Goal: Task Accomplishment & Management: Manage account settings

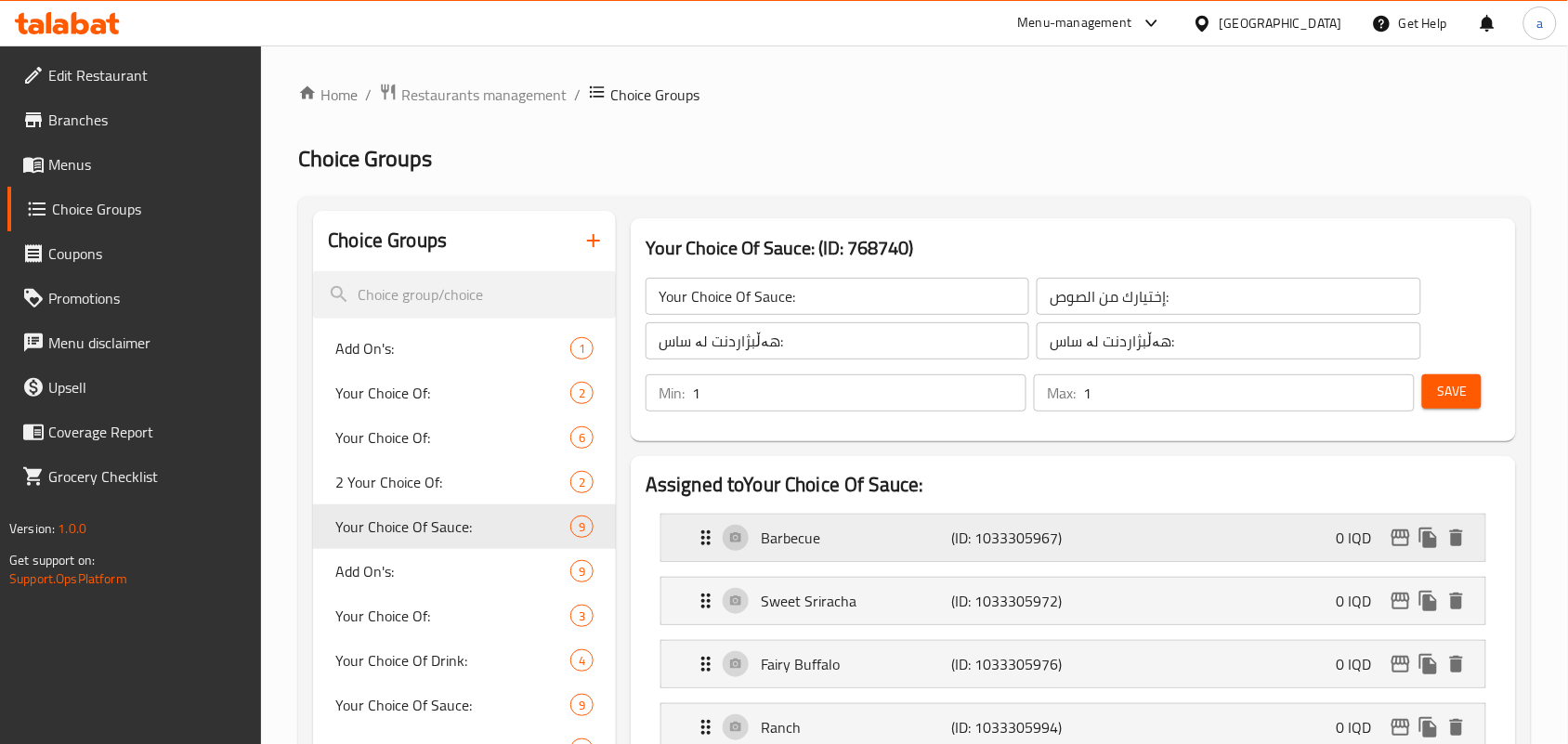
click at [817, 549] on p "Barbecue" at bounding box center [855, 537] width 191 height 23
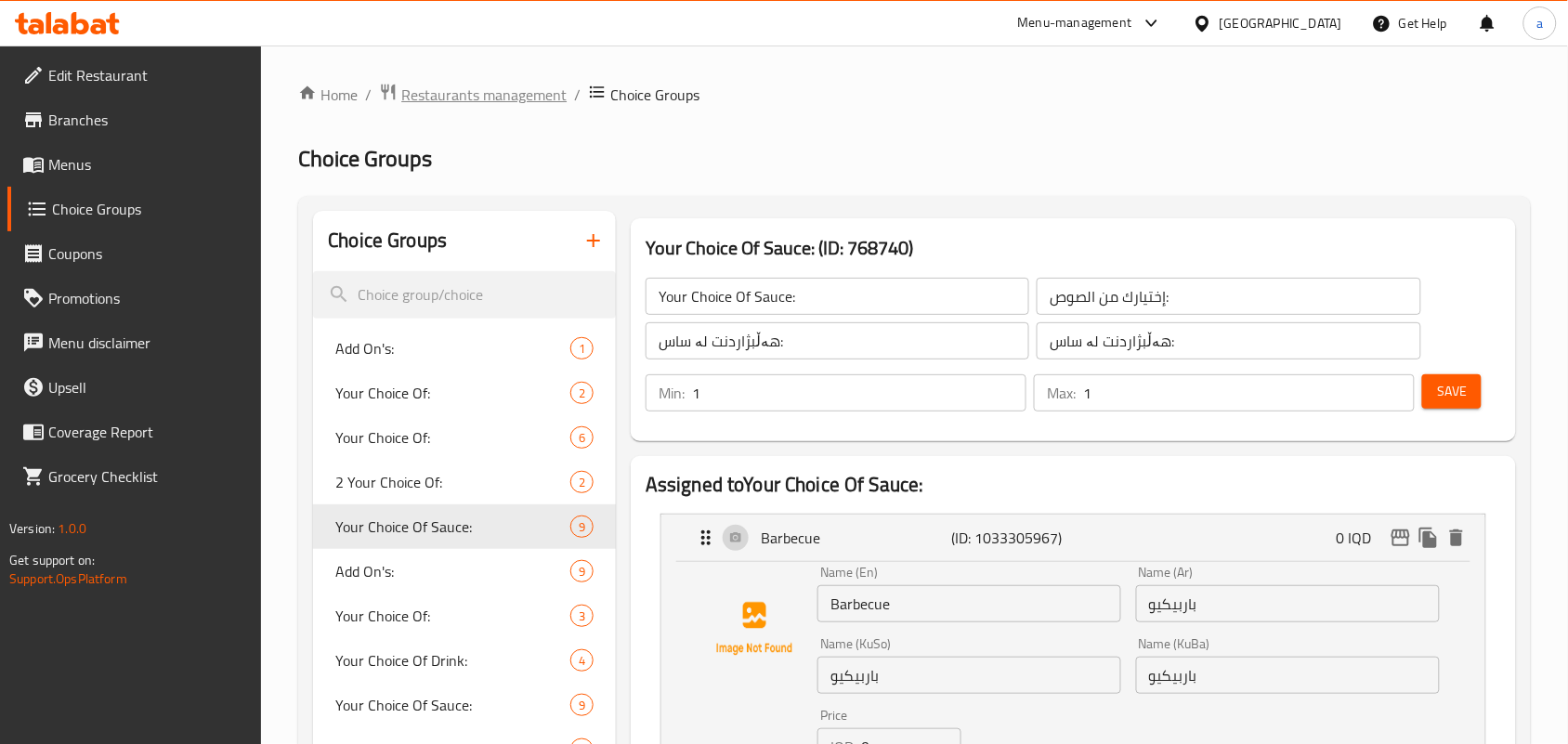
click at [481, 100] on span "Restaurants management" at bounding box center [483, 95] width 165 height 23
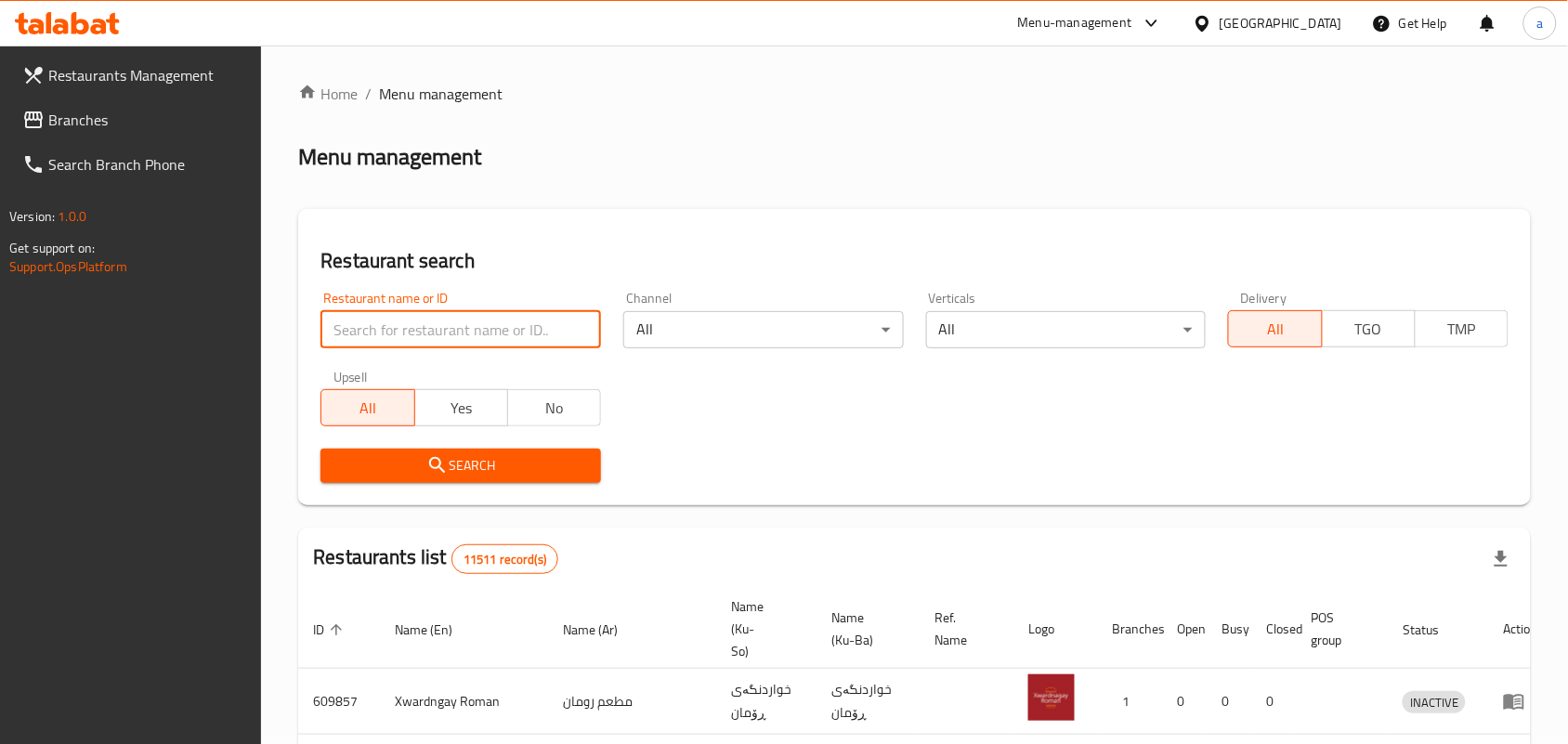
click at [419, 342] on input "search" at bounding box center [461, 329] width 281 height 37
type input "by [PERSON_NAME]"
click button "Search" at bounding box center [461, 465] width 281 height 34
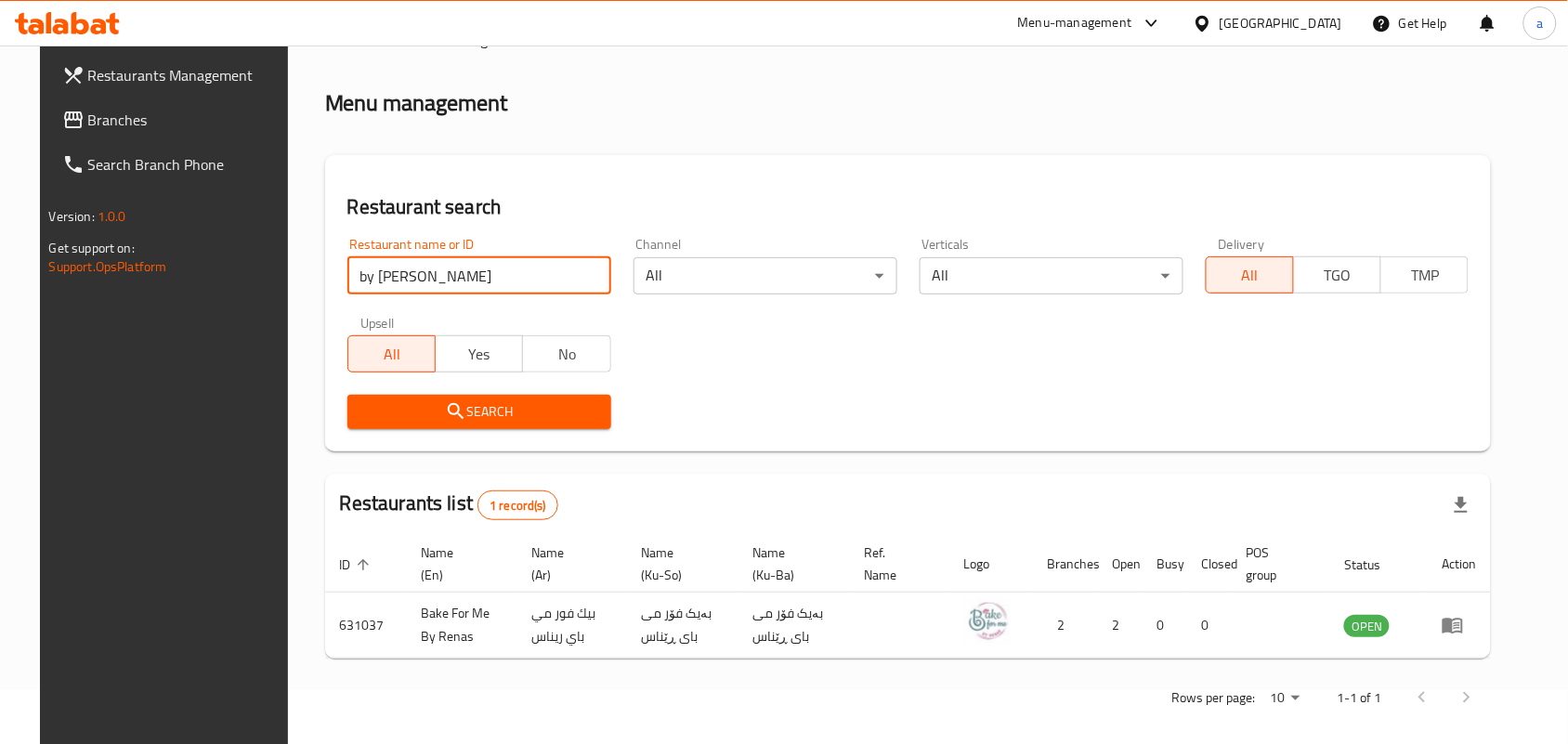
scroll to position [84, 0]
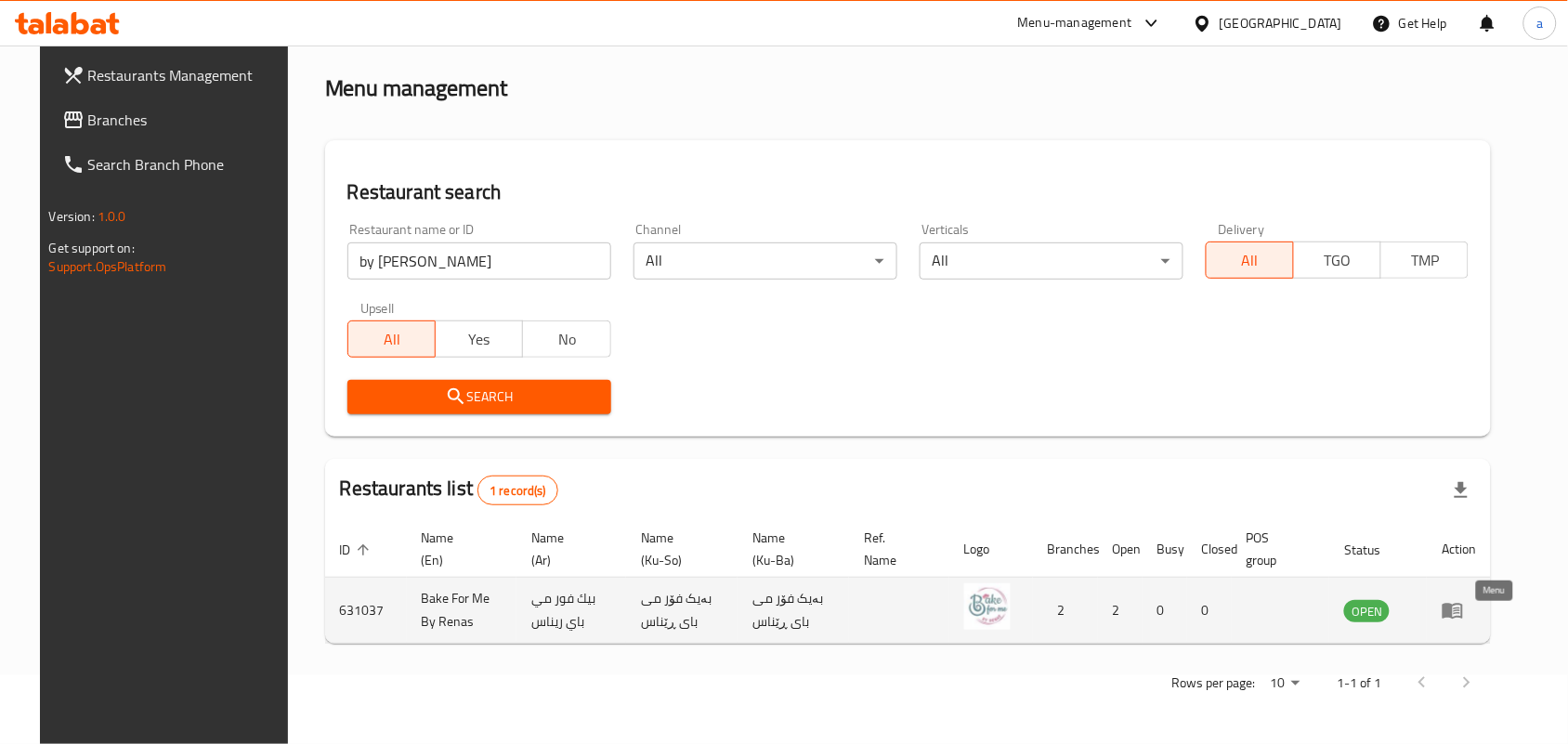
click at [1464, 611] on icon "enhanced table" at bounding box center [1453, 610] width 23 height 23
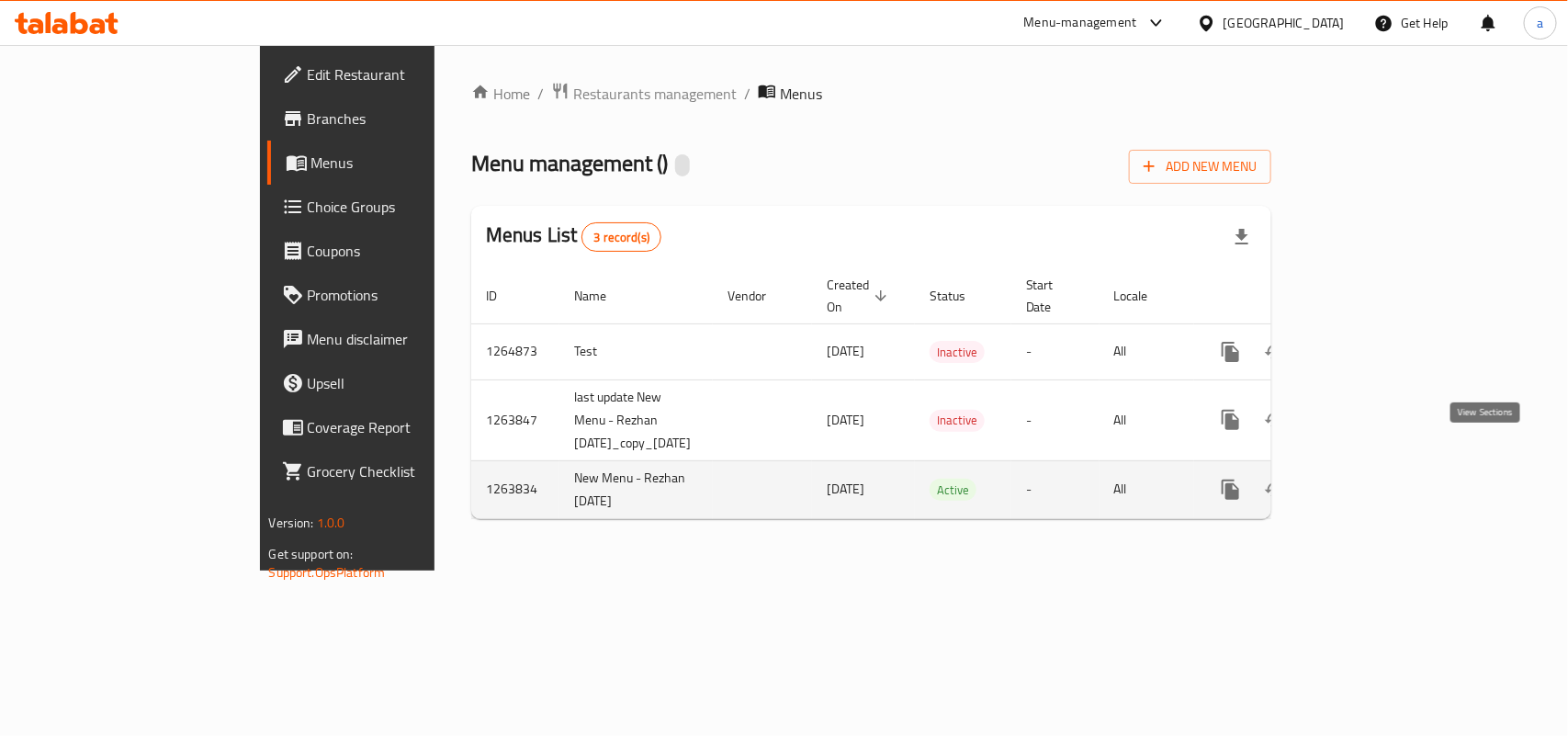
click at [1372, 481] on icon "enhanced table" at bounding box center [1364, 489] width 17 height 17
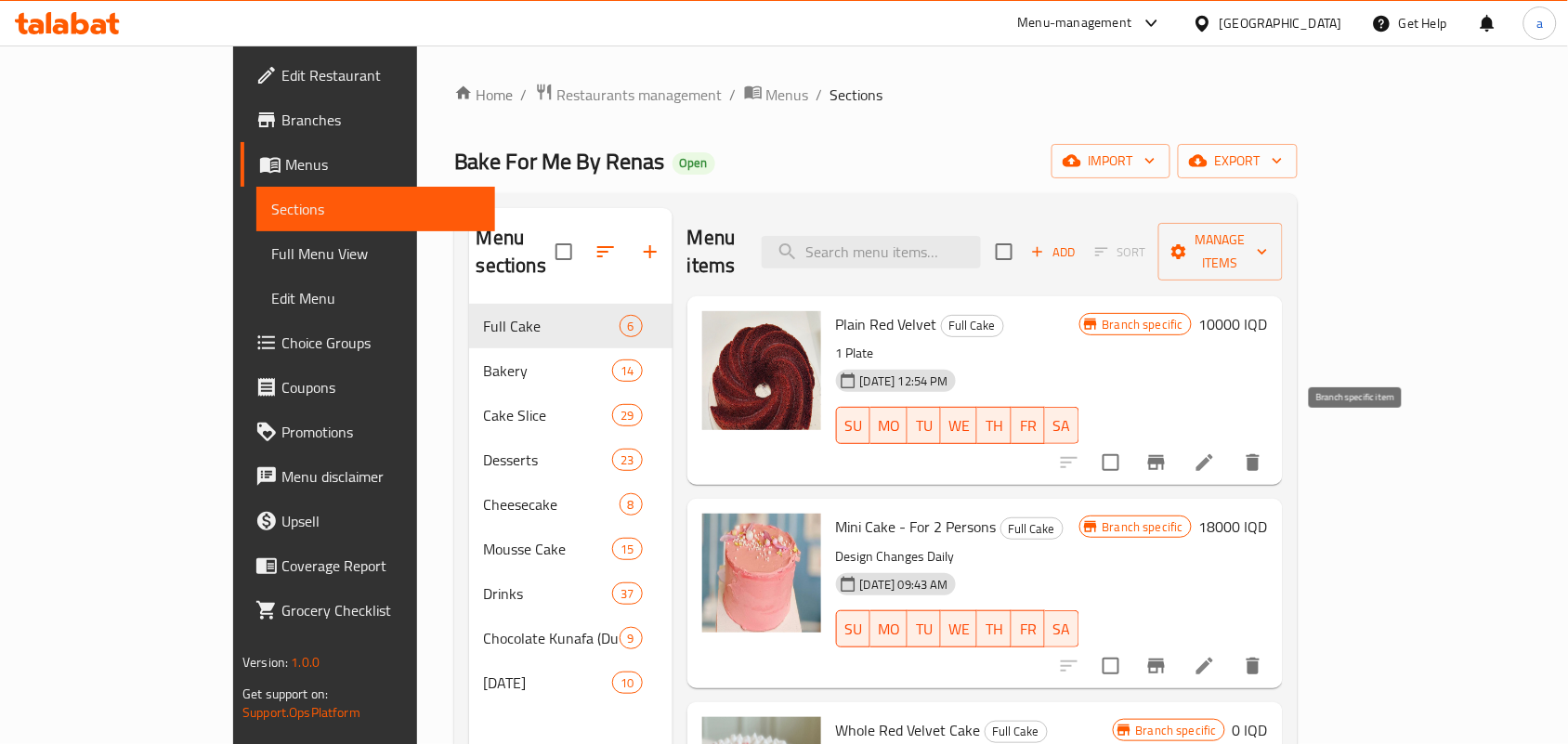
click at [1167, 451] on icon "Branch-specific-item" at bounding box center [1157, 463] width 23 height 23
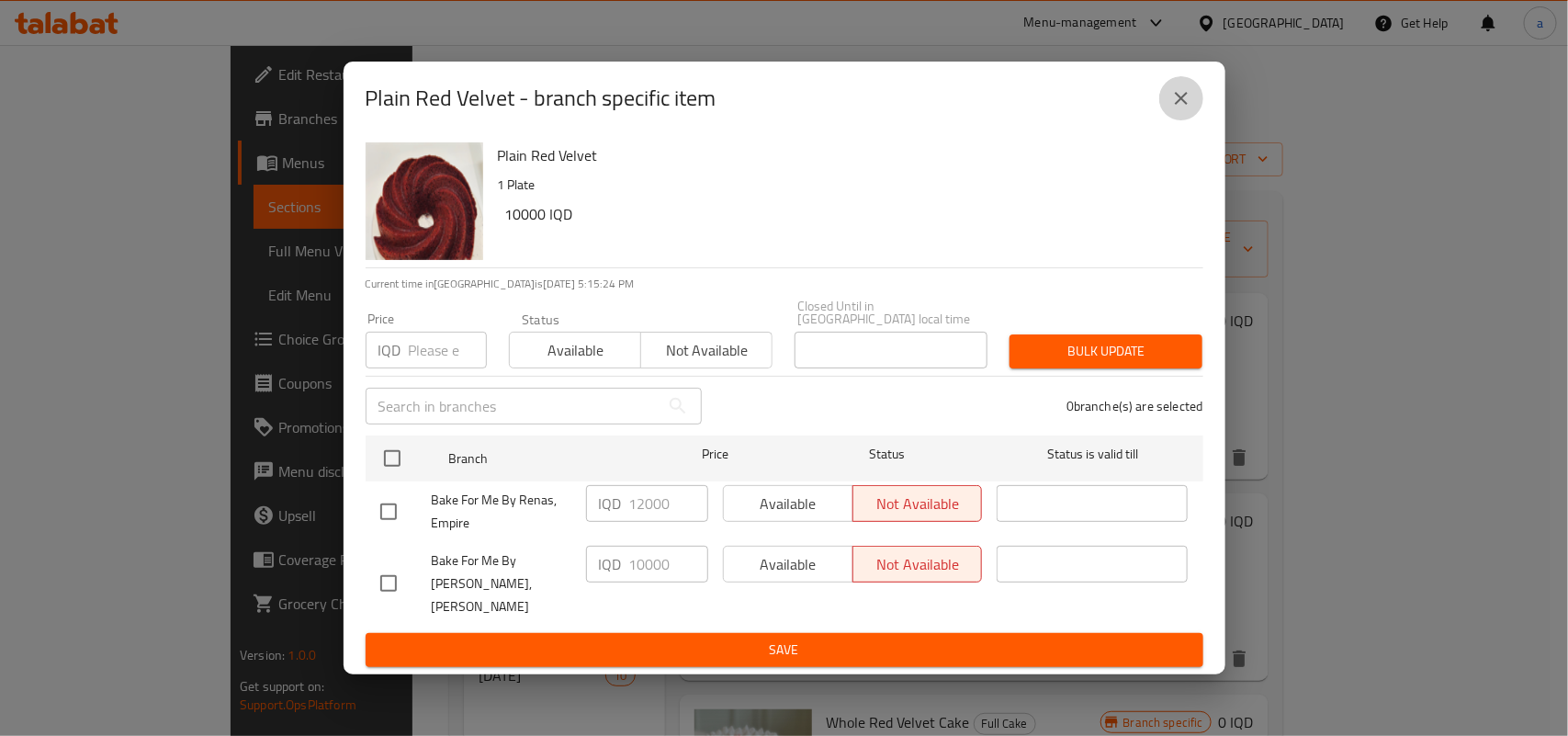
click at [1179, 105] on icon "close" at bounding box center [1182, 98] width 13 height 13
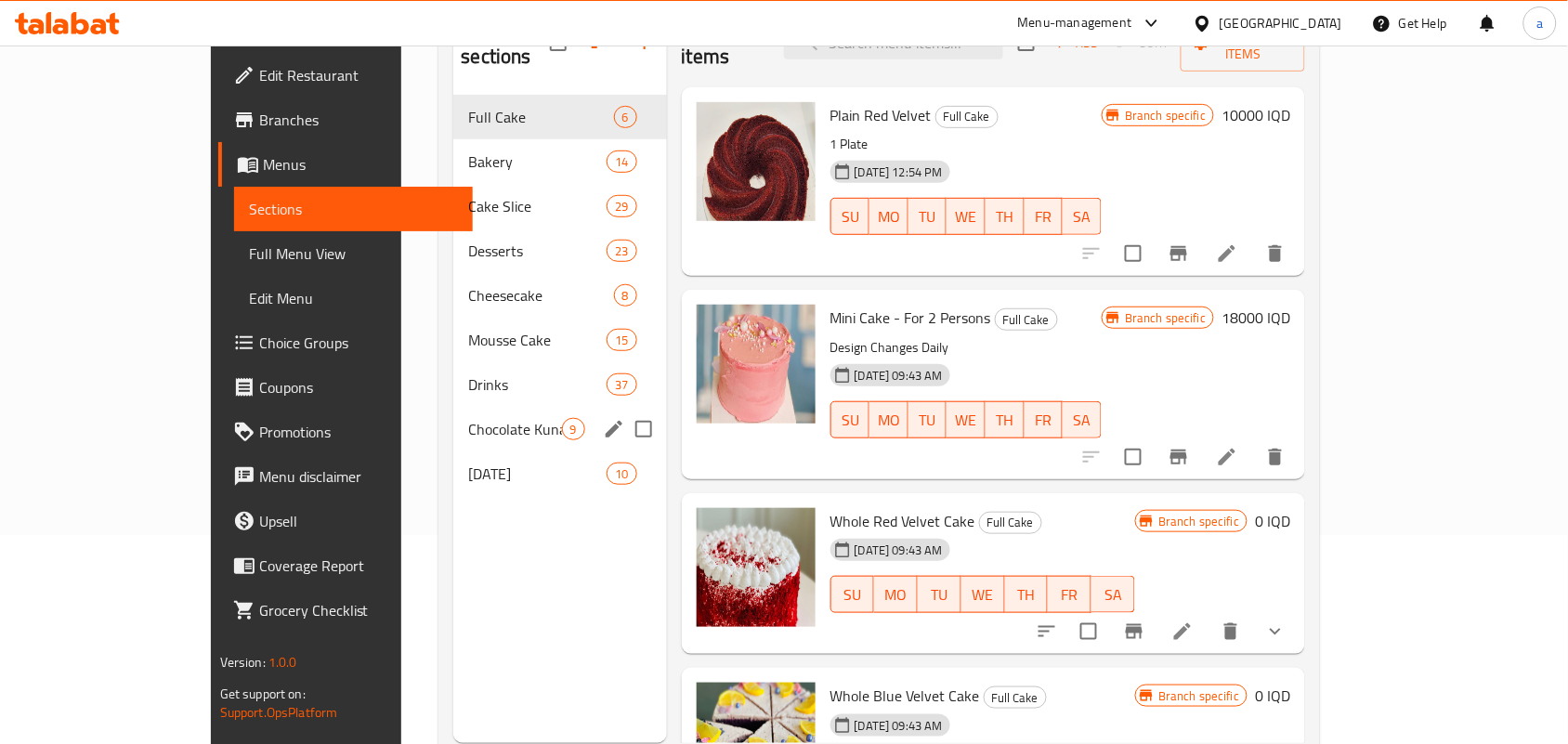
scroll to position [262, 0]
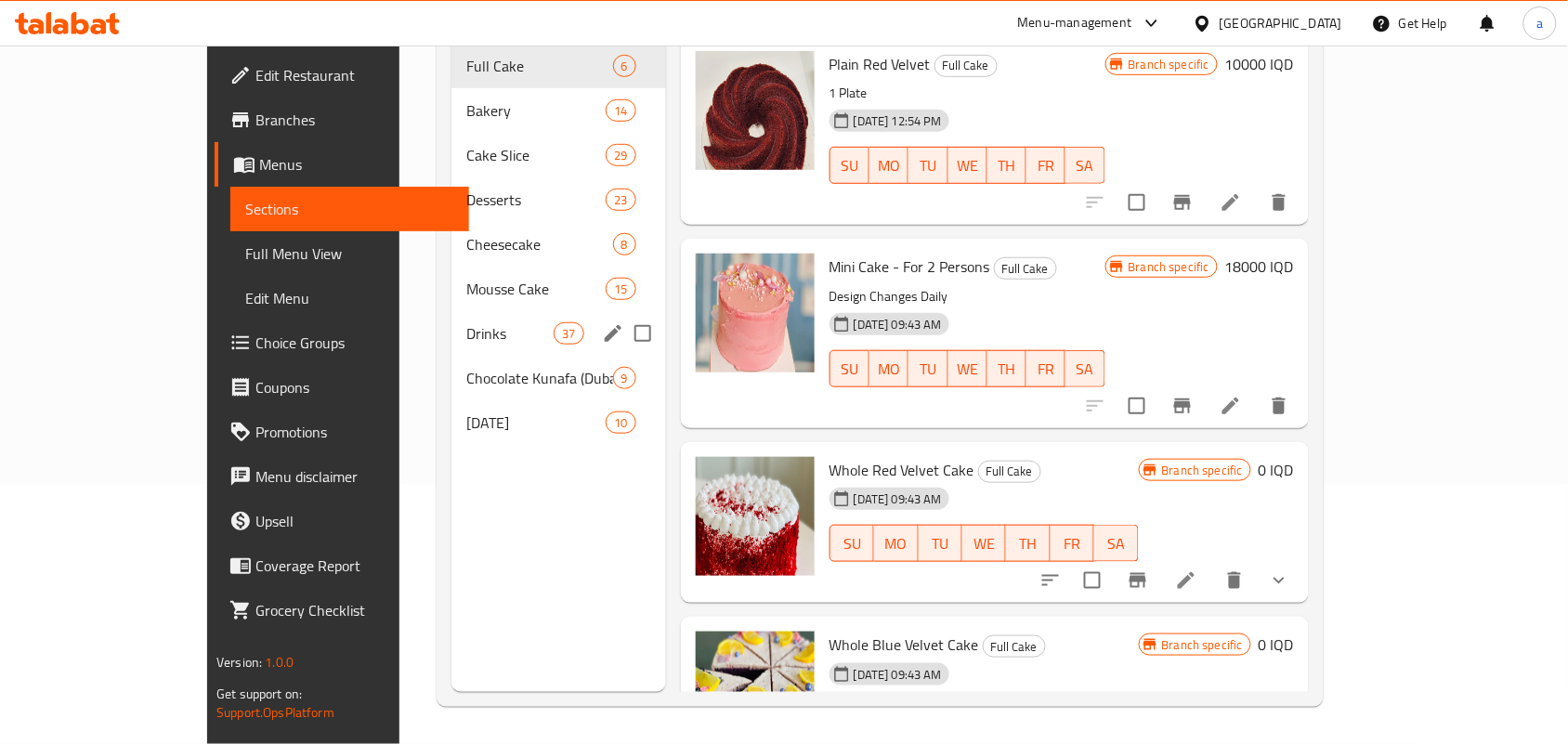
click at [469, 322] on span "Drinks" at bounding box center [510, 334] width 87 height 23
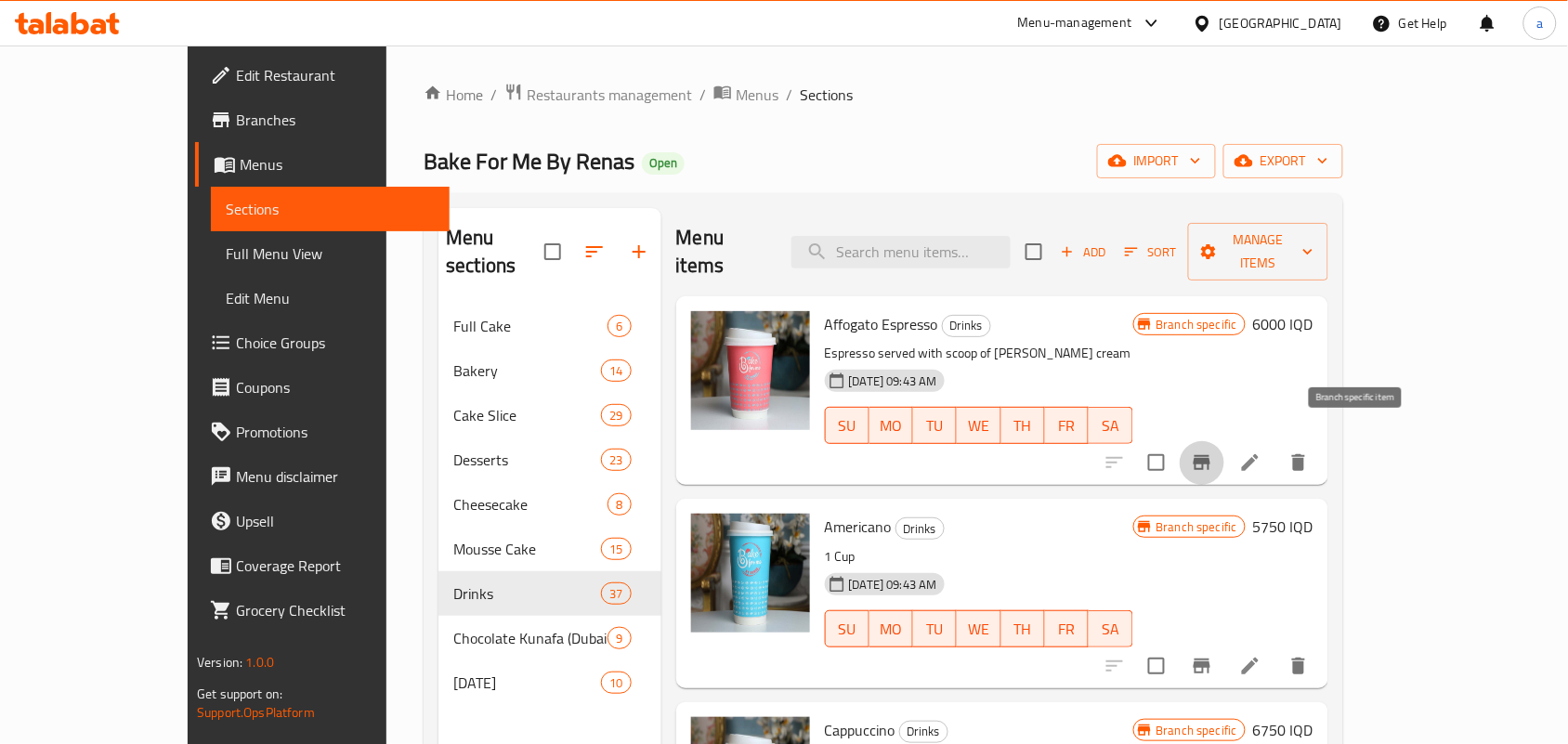
click at [1212, 451] on icon "Branch-specific-item" at bounding box center [1202, 463] width 23 height 23
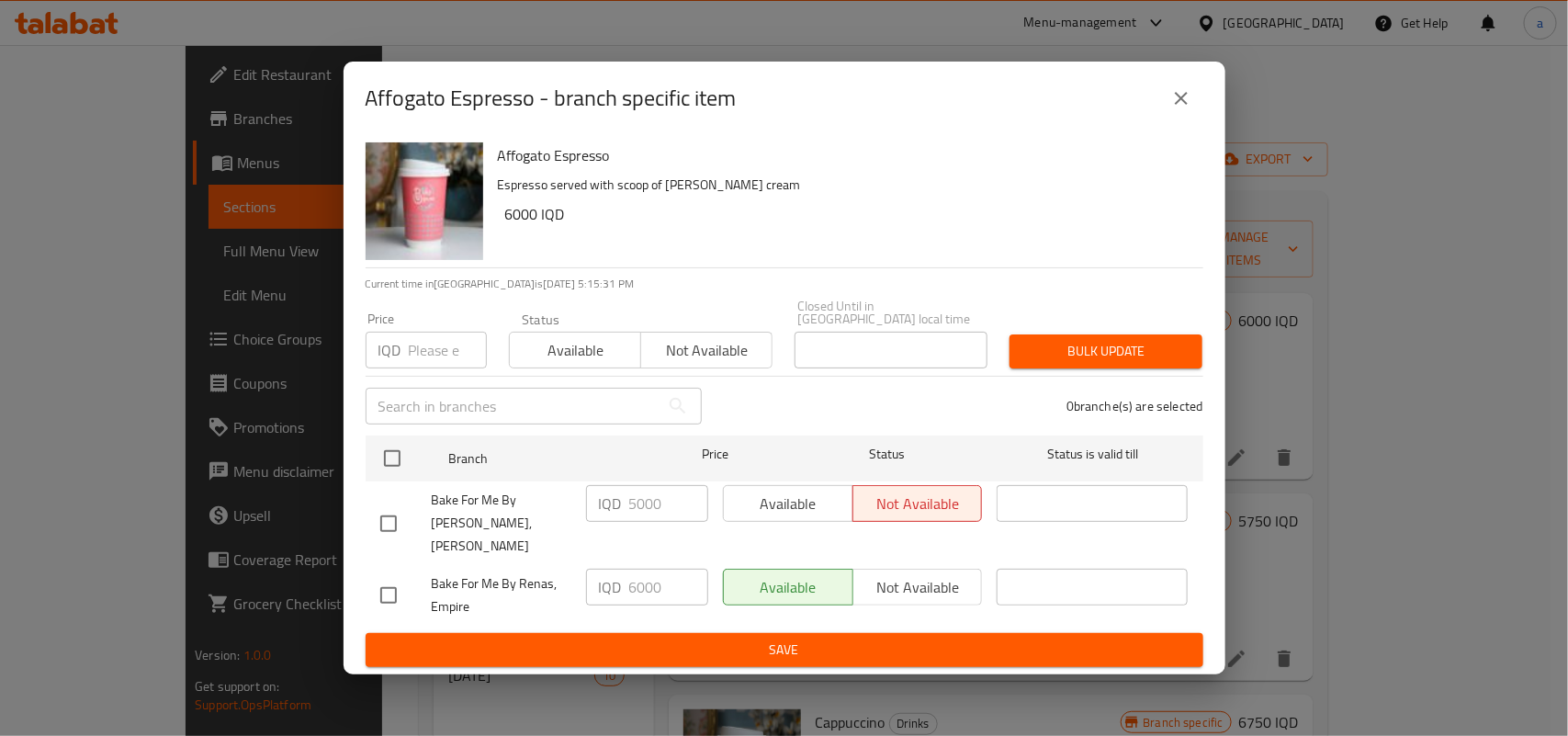
click at [1179, 110] on icon "close" at bounding box center [1182, 98] width 23 height 23
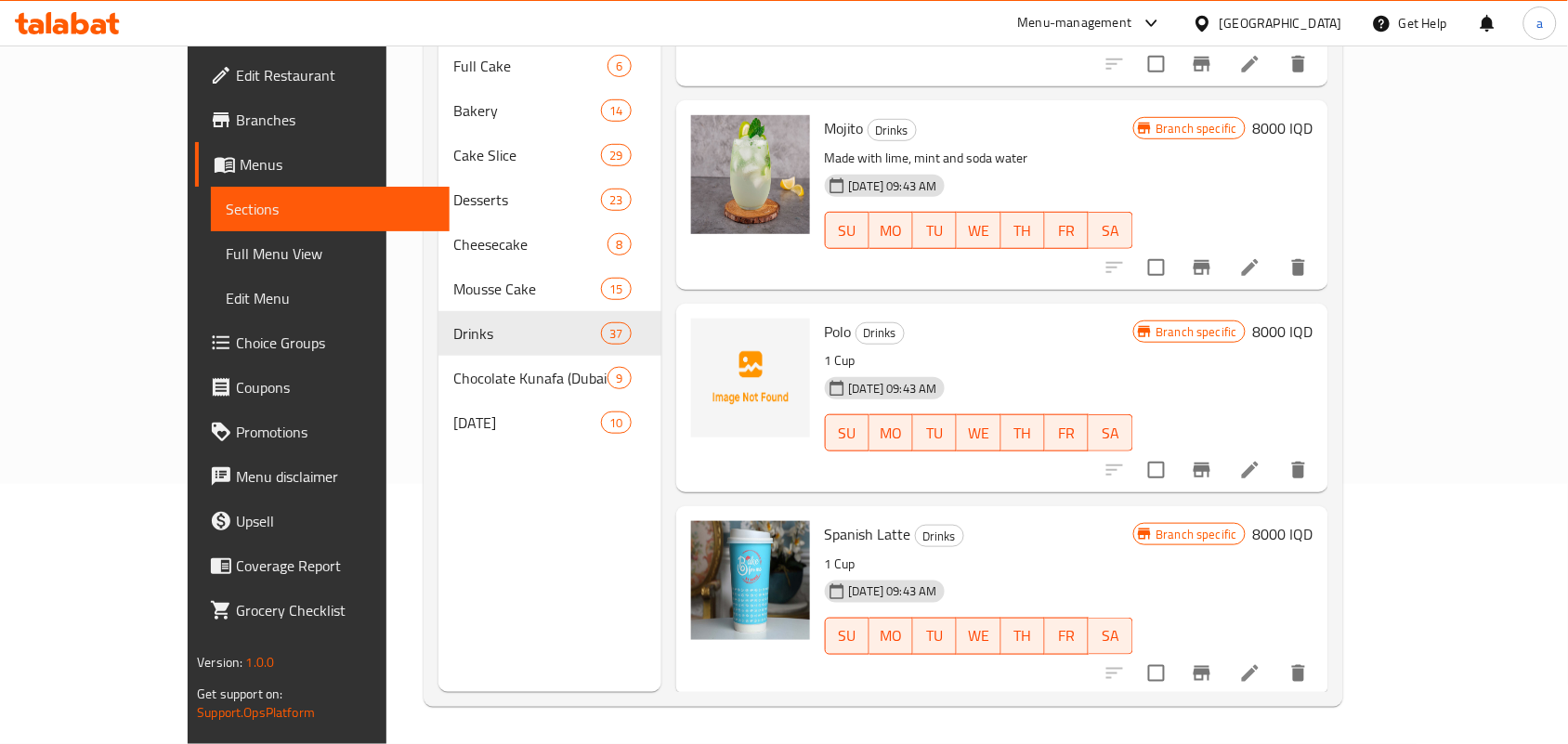
scroll to position [6964, 0]
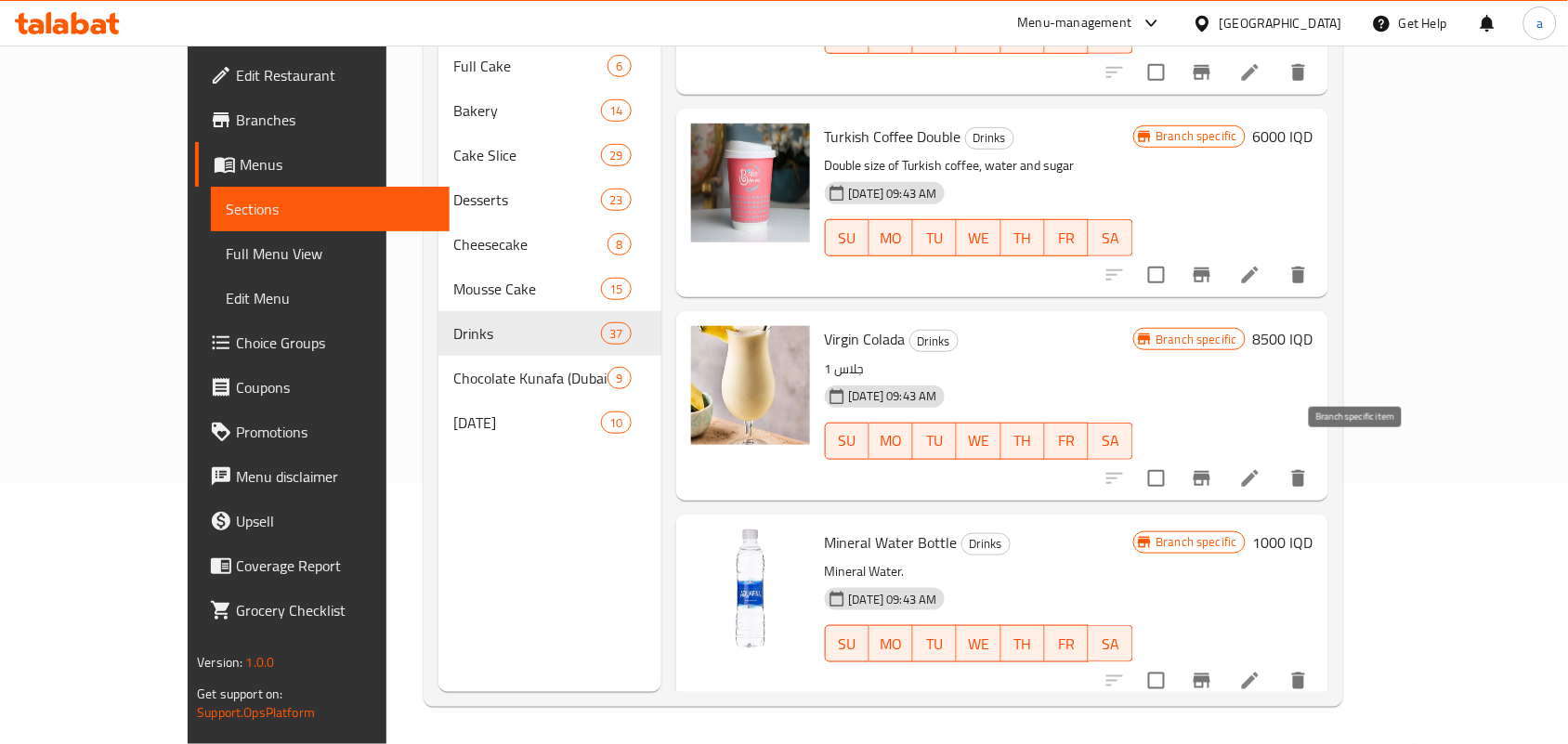
click at [1211, 471] on icon "Branch-specific-item" at bounding box center [1202, 479] width 17 height 15
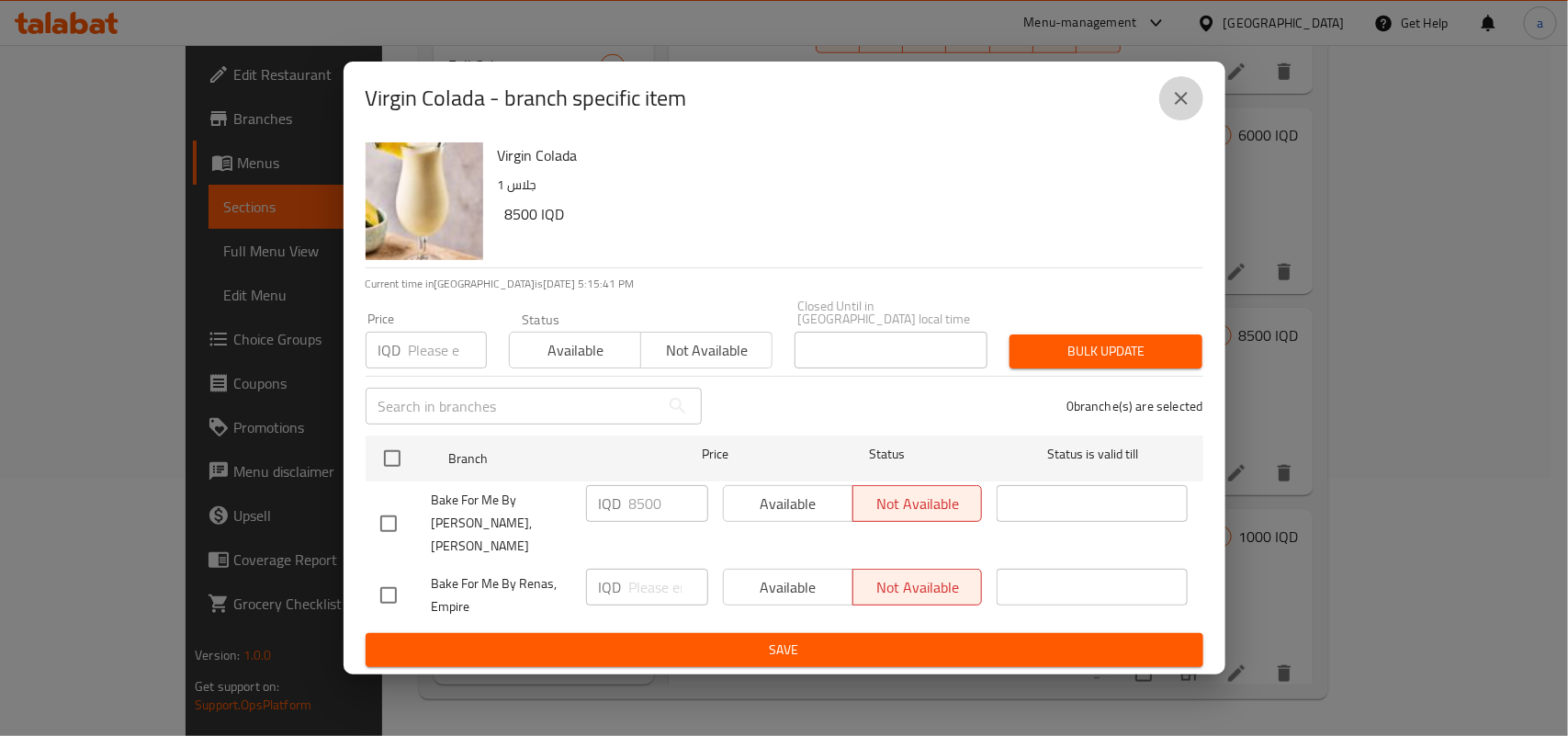
click at [1183, 110] on icon "close" at bounding box center [1182, 98] width 23 height 23
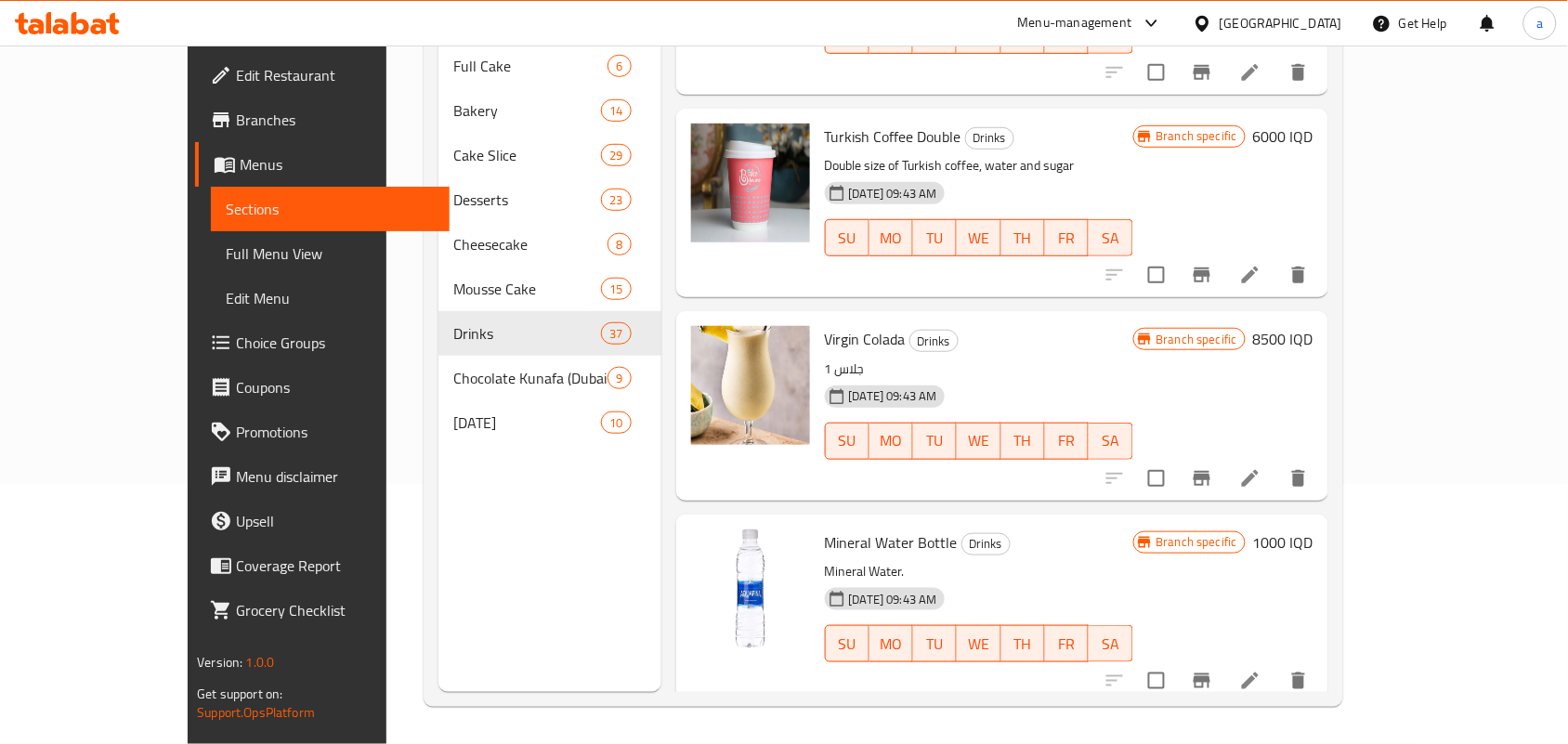
click at [1261, 467] on icon at bounding box center [1250, 479] width 23 height 23
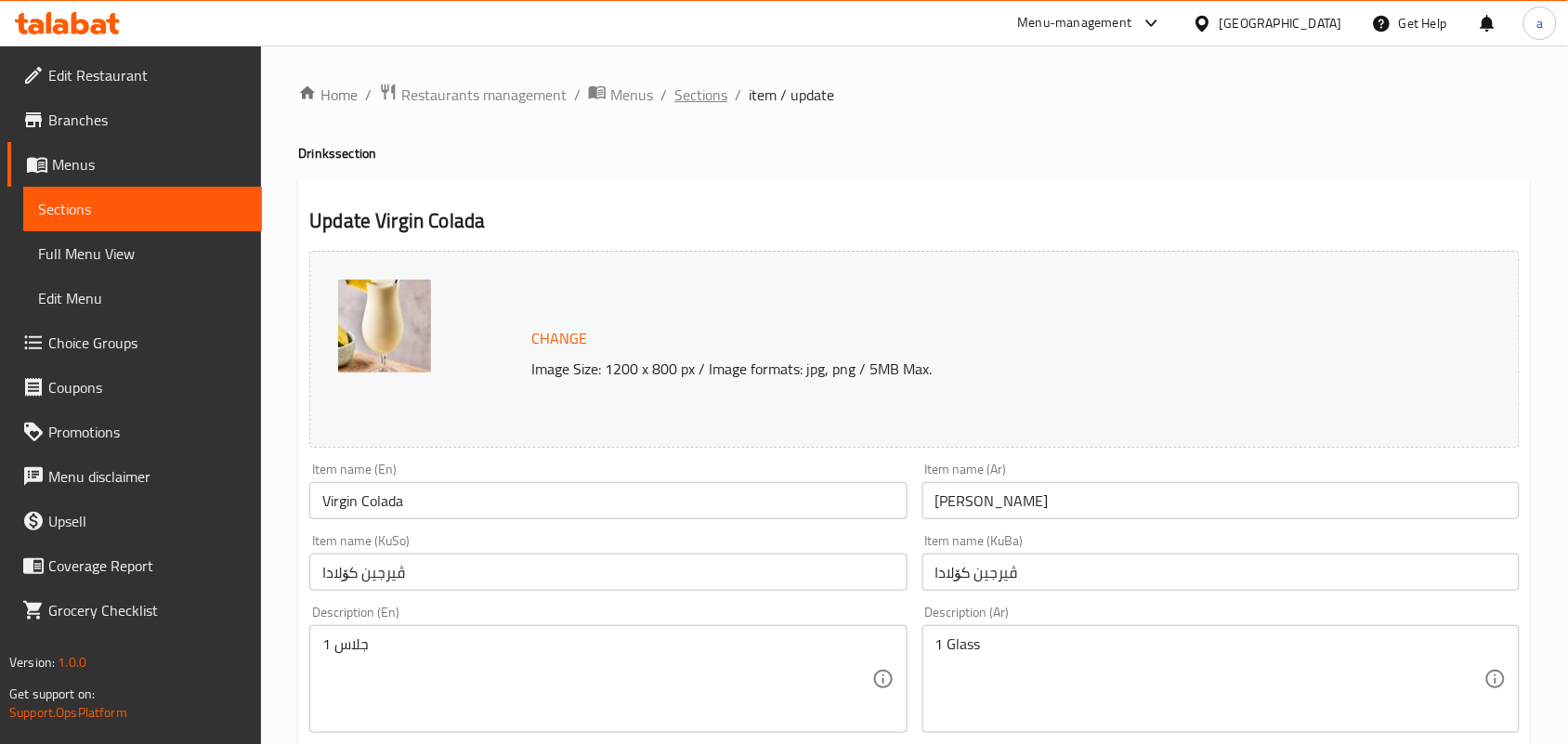
click at [717, 91] on span "Sections" at bounding box center [701, 95] width 53 height 23
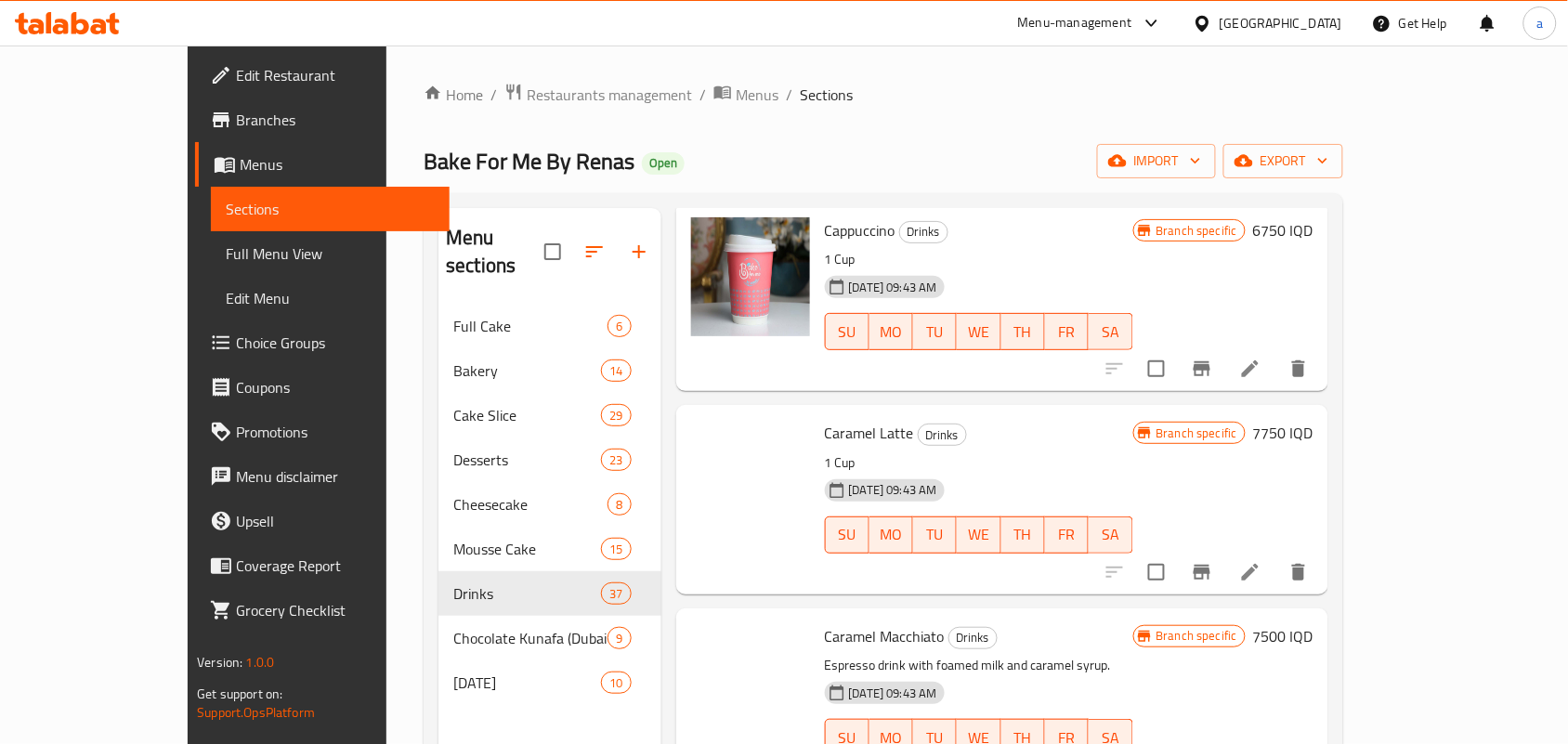
scroll to position [1624, 0]
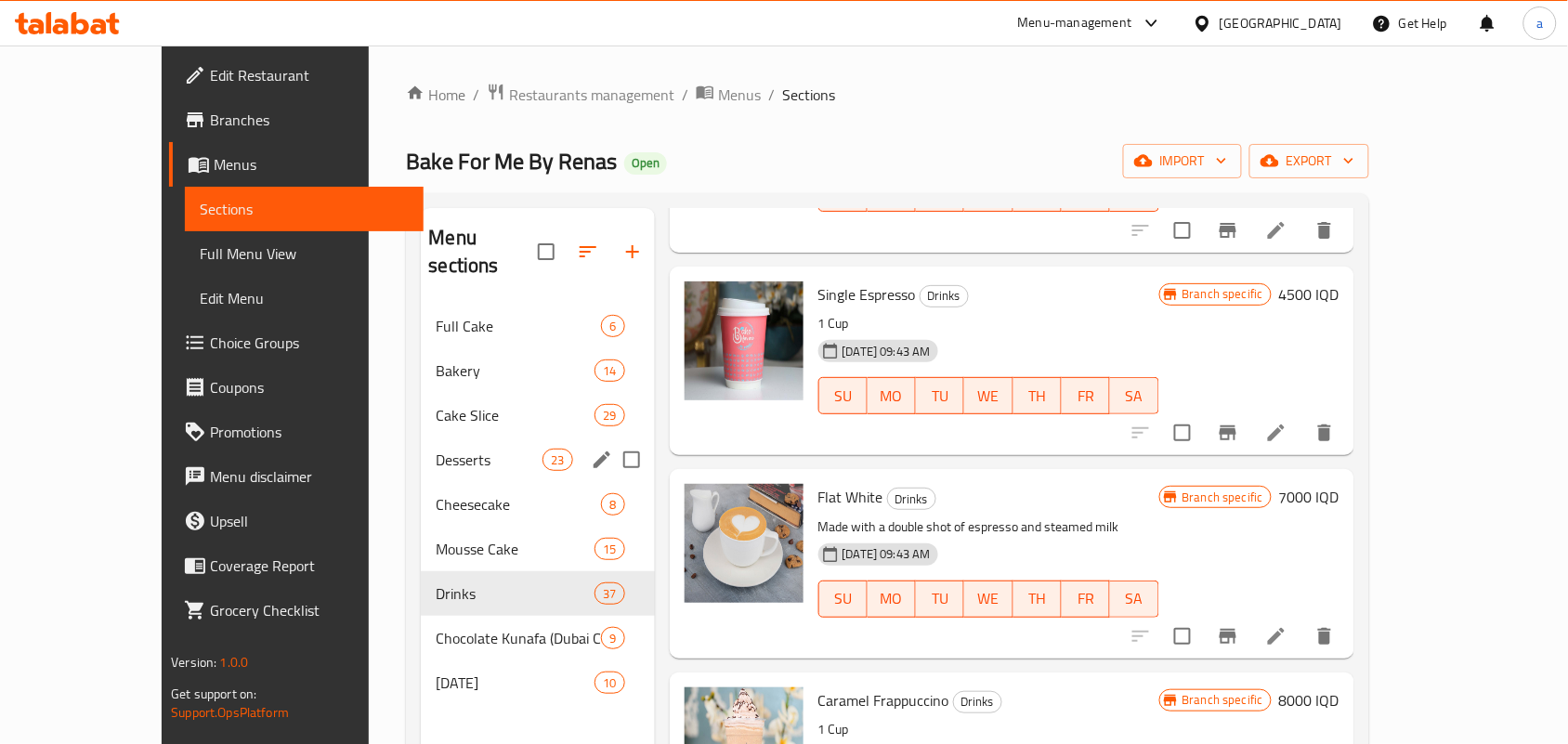
click at [435, 448] on span "Desserts" at bounding box center [488, 460] width 107 height 23
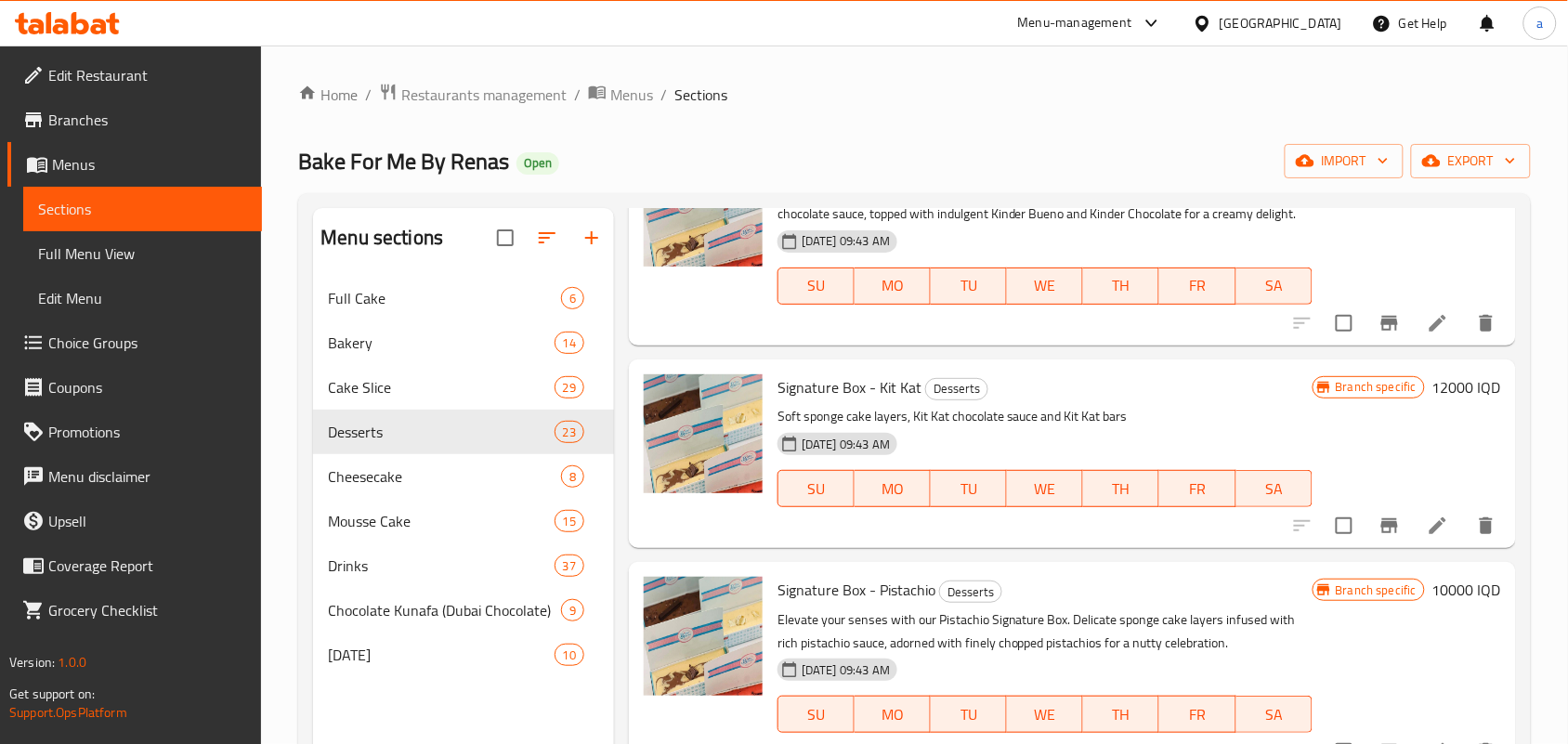
scroll to position [1353, 0]
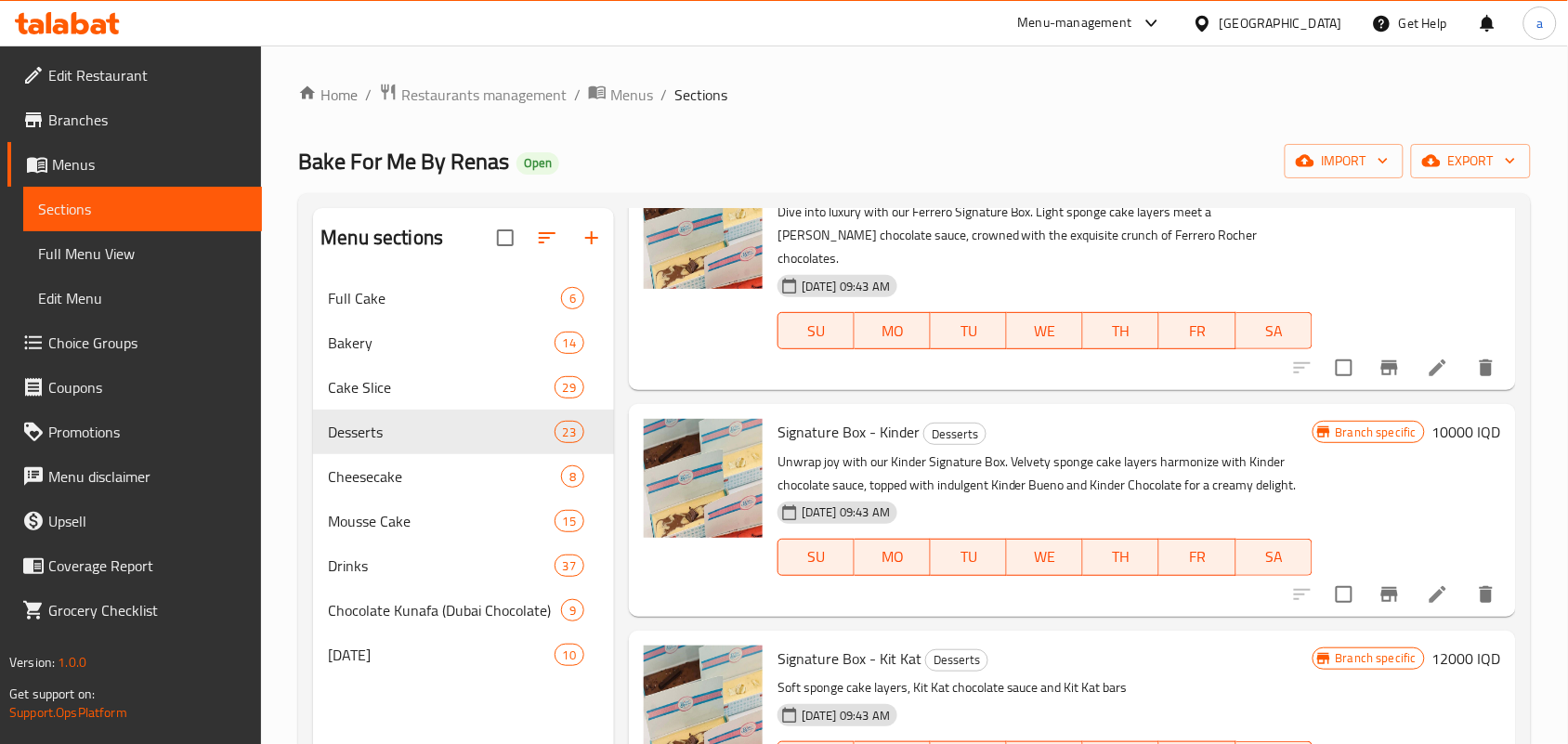
click at [1424, 385] on li at bounding box center [1437, 367] width 52 height 33
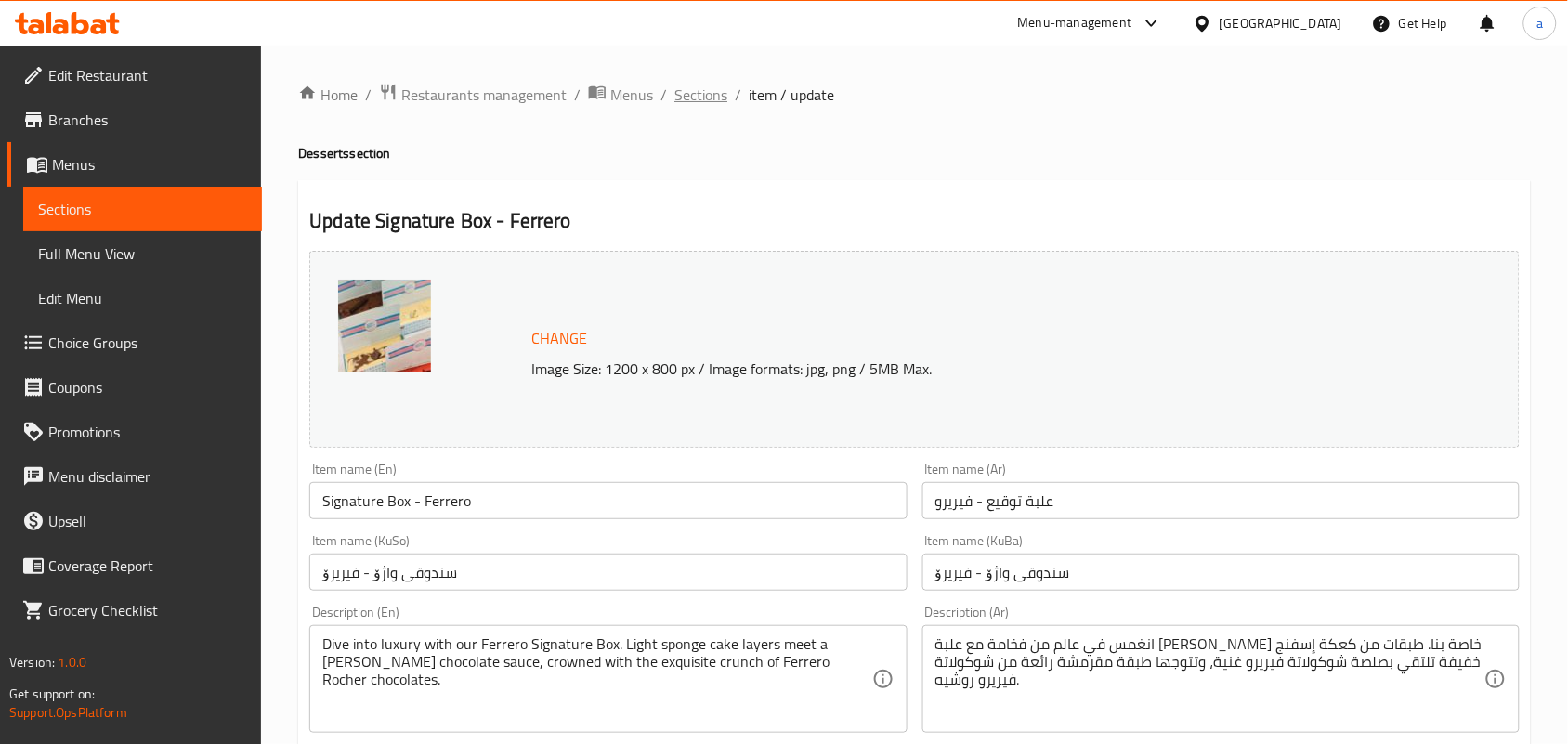
click at [724, 99] on span "Sections" at bounding box center [701, 95] width 53 height 23
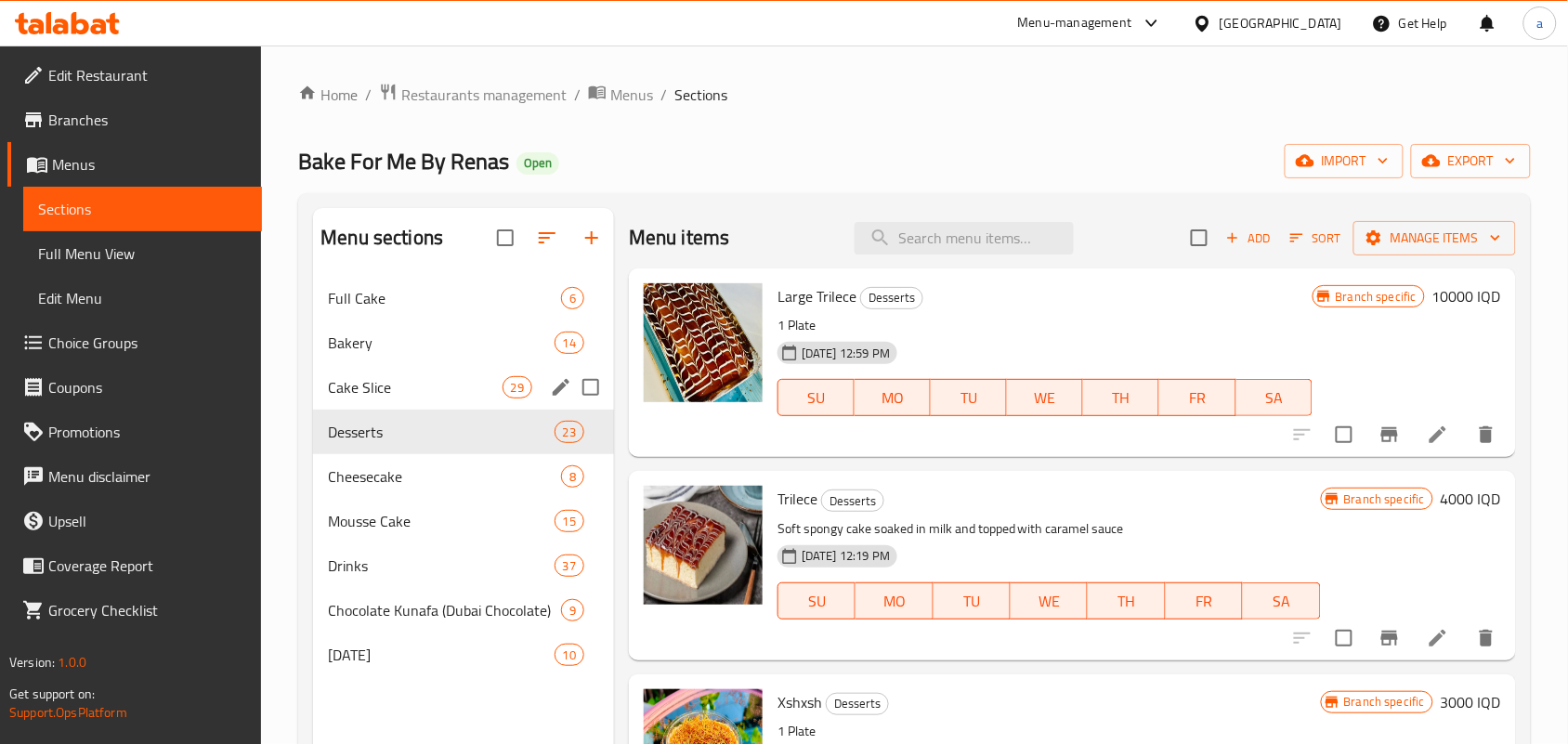
click at [507, 394] on span "29" at bounding box center [517, 388] width 27 height 18
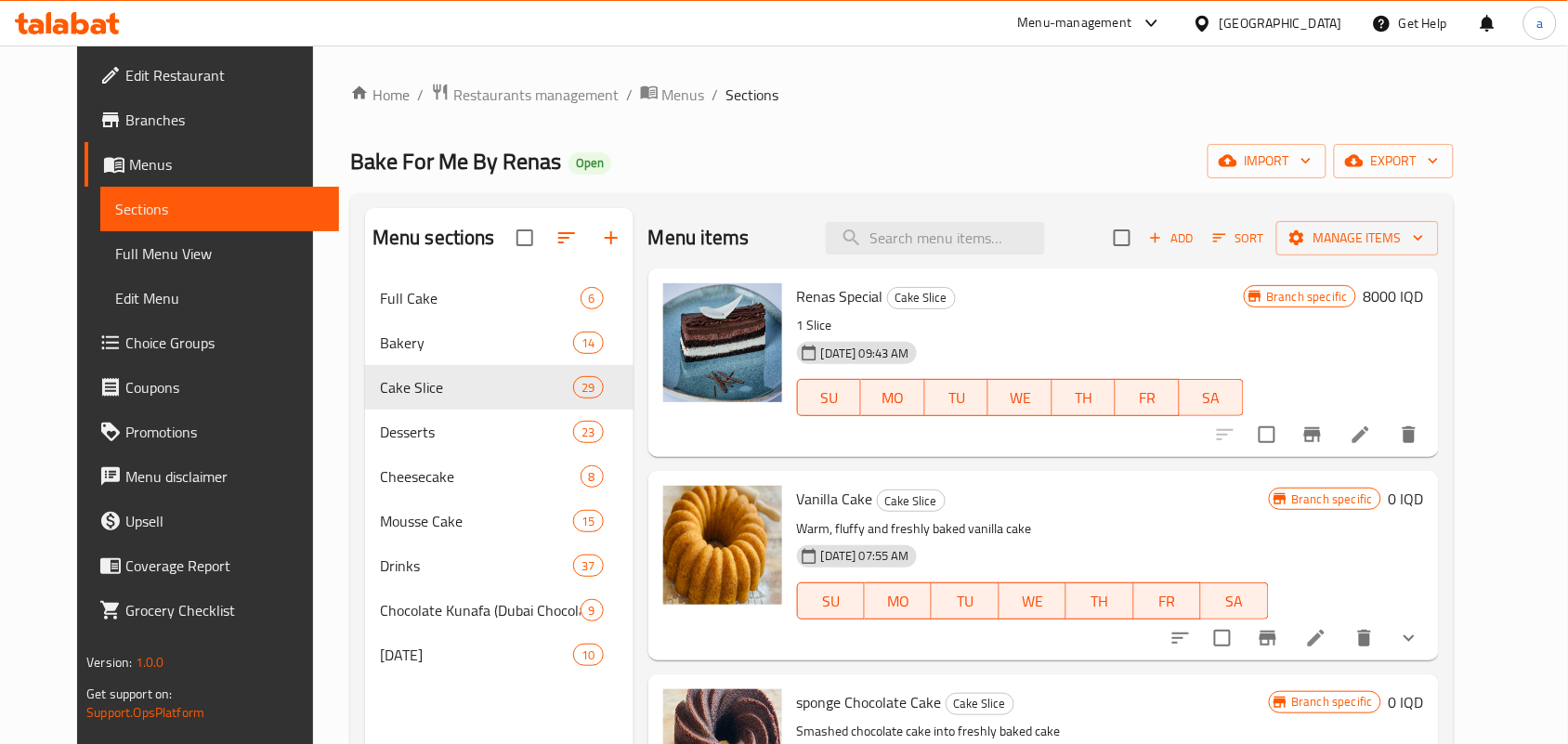
click at [1420, 649] on icon "show more" at bounding box center [1409, 638] width 23 height 23
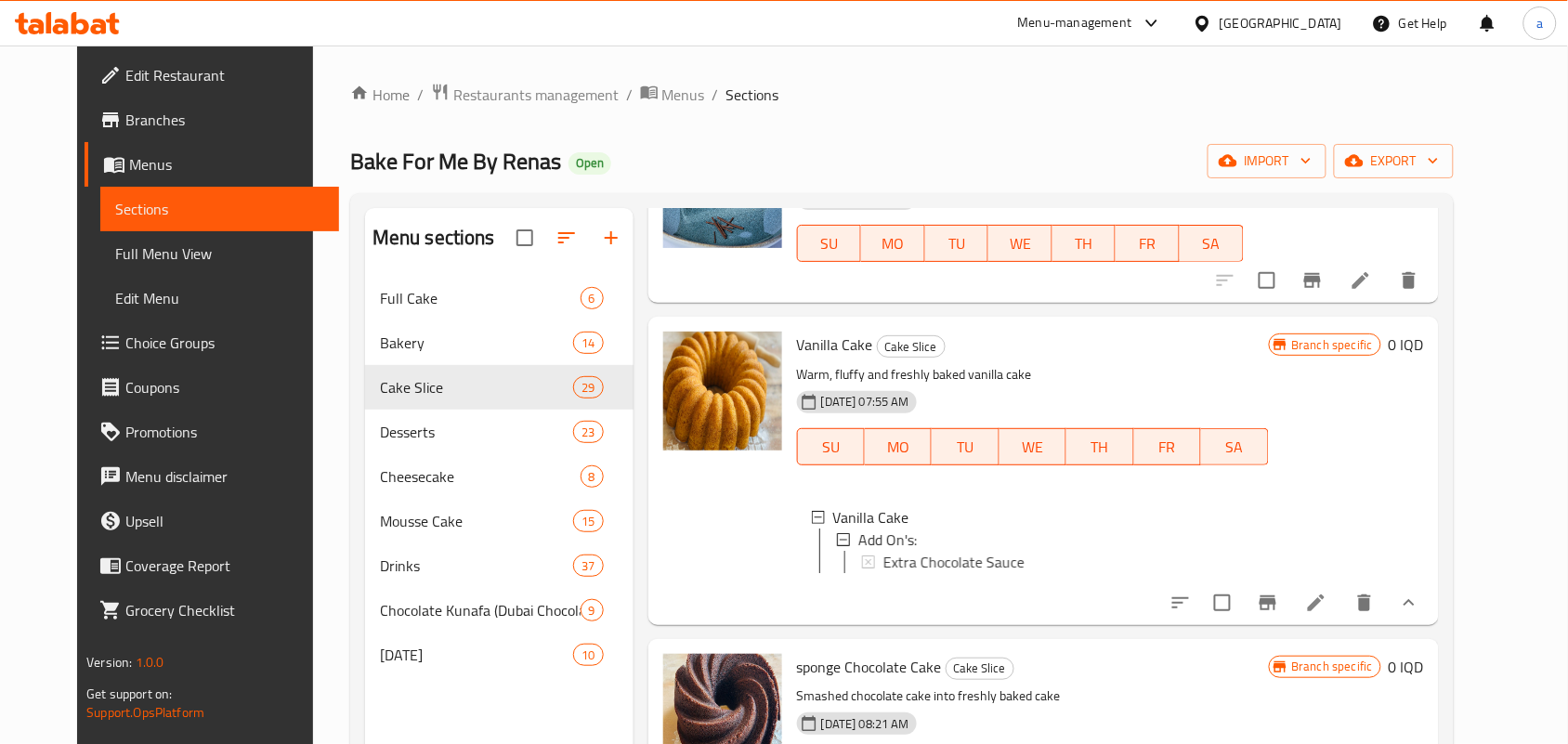
scroll to position [270, 0]
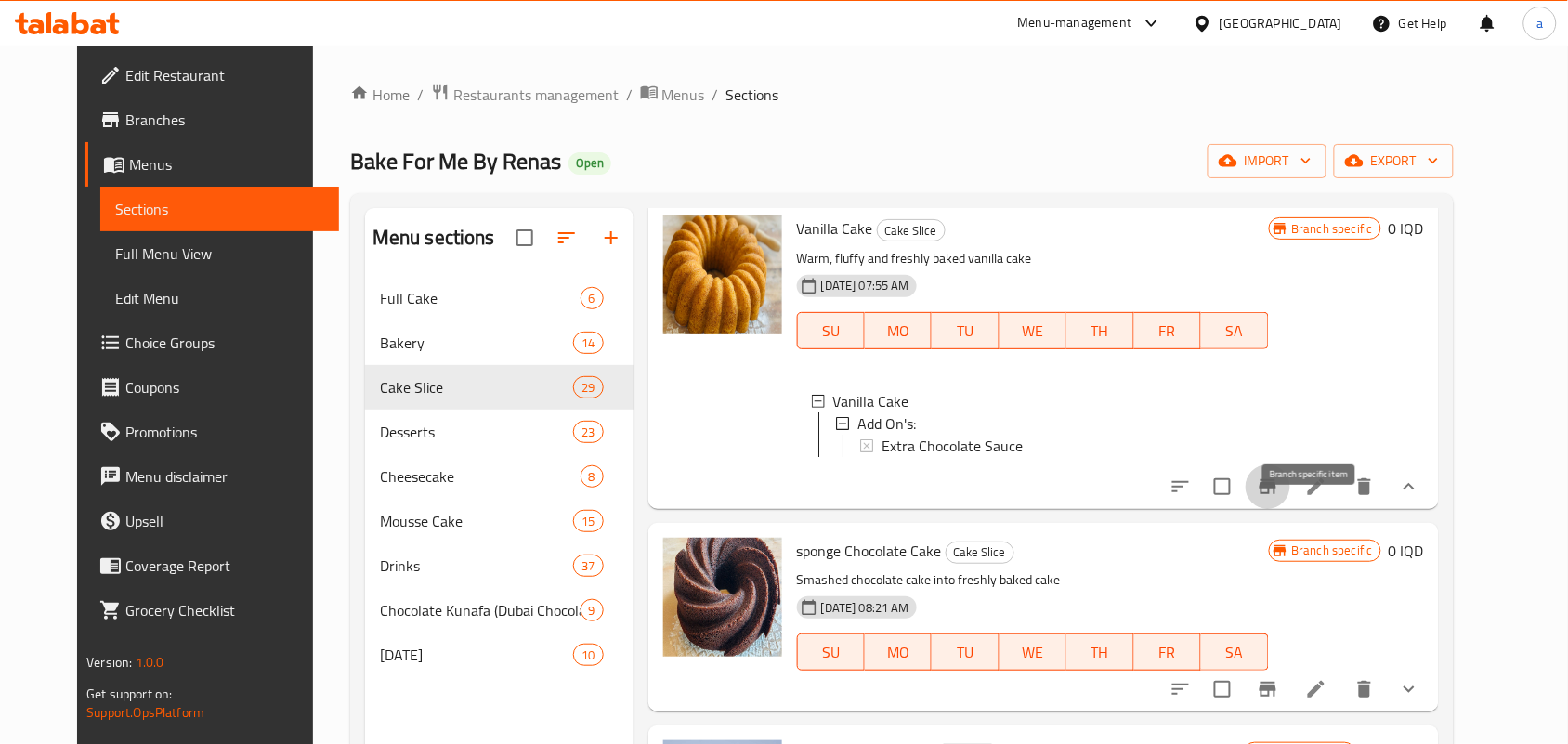
click at [1276, 494] on icon "Branch-specific-item" at bounding box center [1267, 487] width 17 height 15
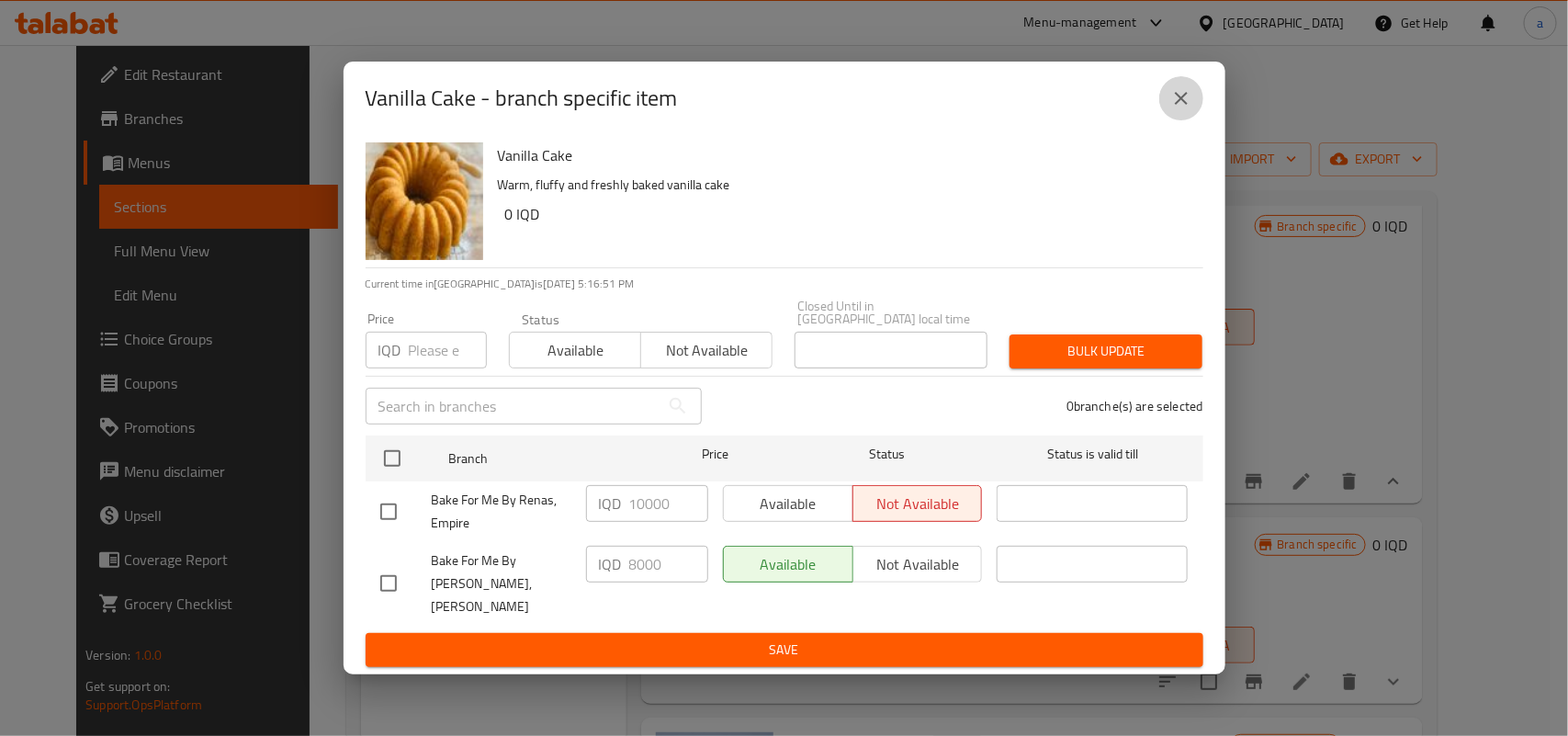
click at [1179, 105] on icon "close" at bounding box center [1182, 98] width 13 height 13
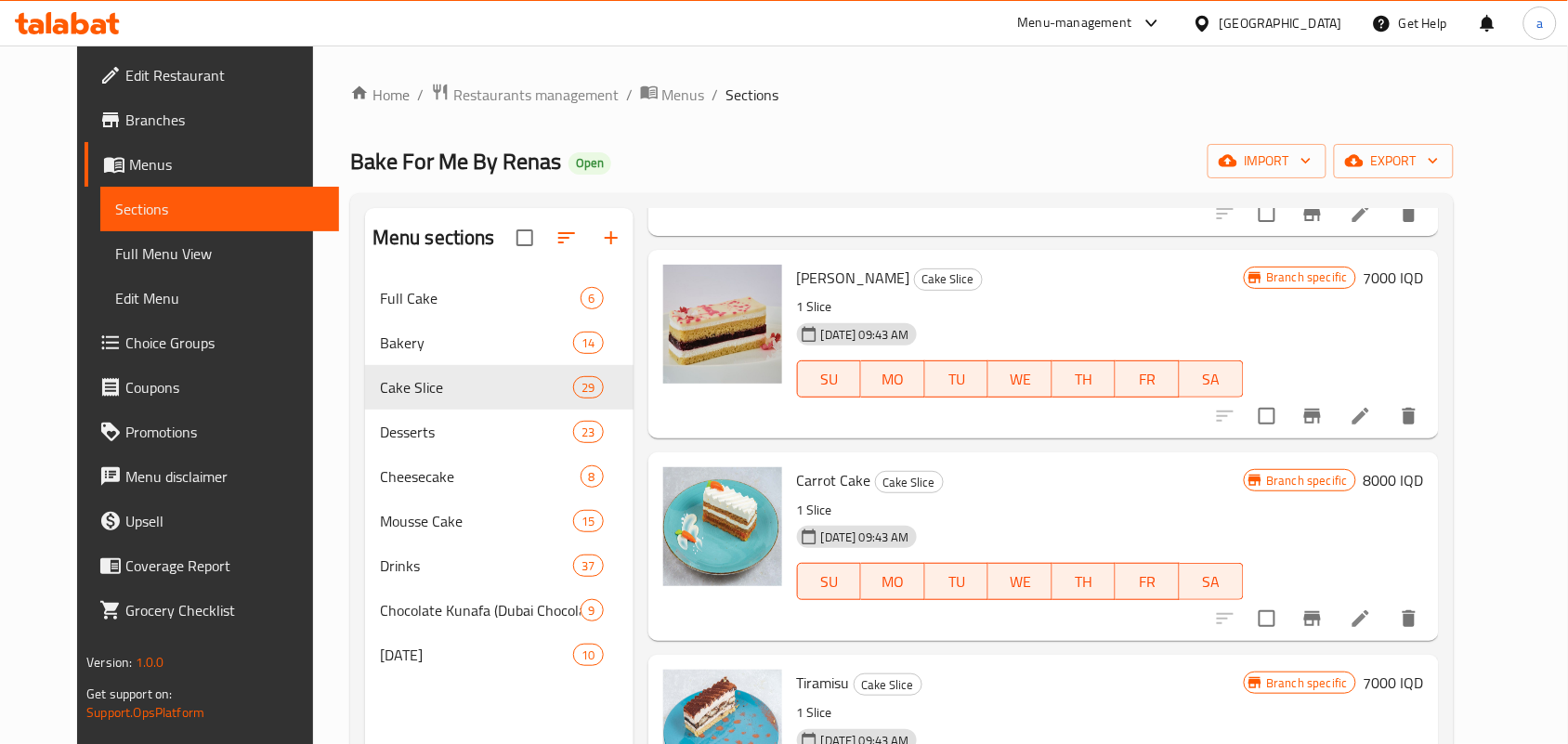
scroll to position [3250, 0]
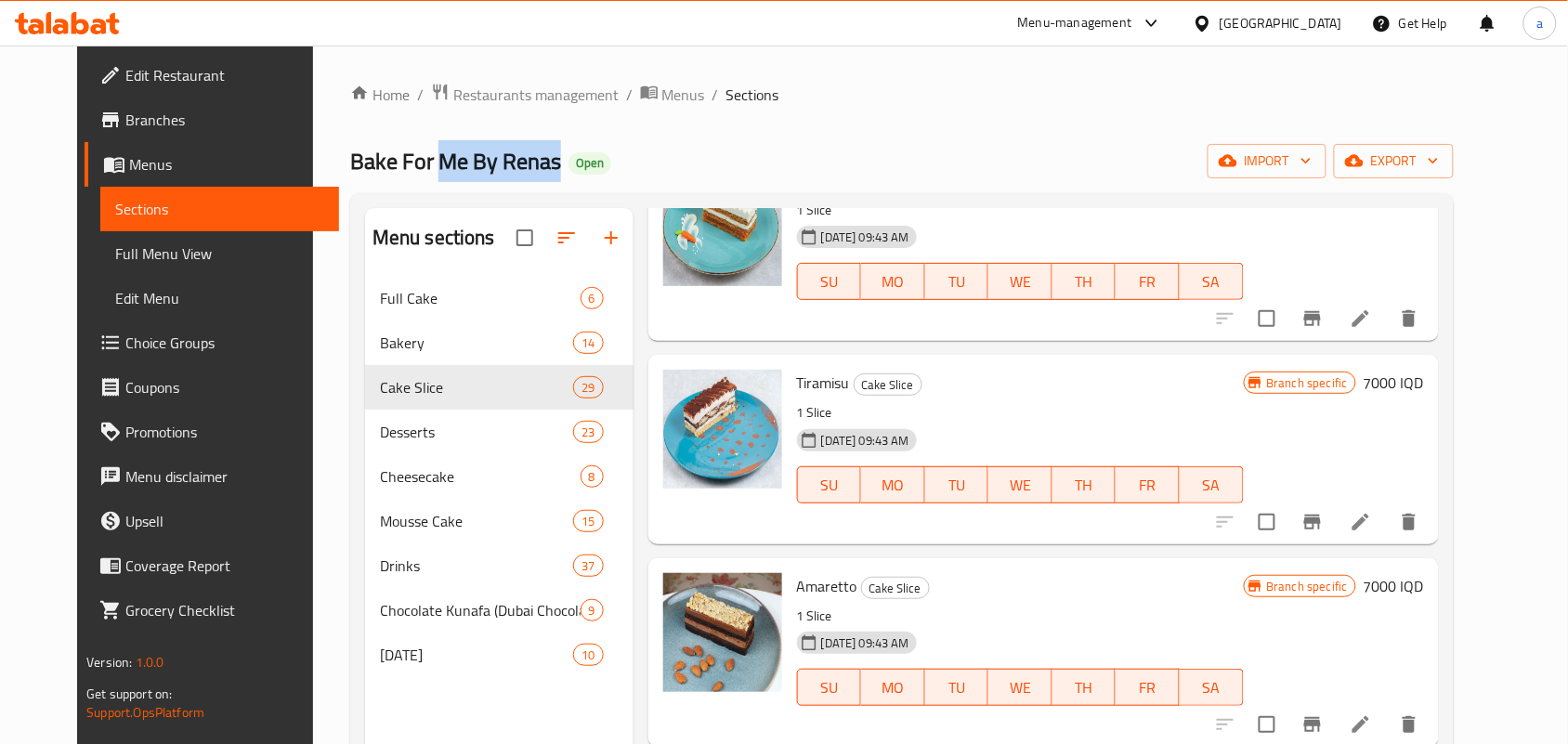
drag, startPoint x: 518, startPoint y: 169, endPoint x: 394, endPoint y: 169, distance: 124.0
click at [394, 169] on span "Bake For Me By Renas" at bounding box center [455, 161] width 210 height 42
drag, startPoint x: 300, startPoint y: 164, endPoint x: 504, endPoint y: 169, distance: 204.1
click at [504, 169] on span "Bake For Me By Renas" at bounding box center [455, 161] width 210 height 42
click at [711, 142] on div "Home / Restaurants management / Menus / Sections Bake For Me By Renas Open impo…" at bounding box center [902, 524] width 1103 height 884
